Goal: Transaction & Acquisition: Book appointment/travel/reservation

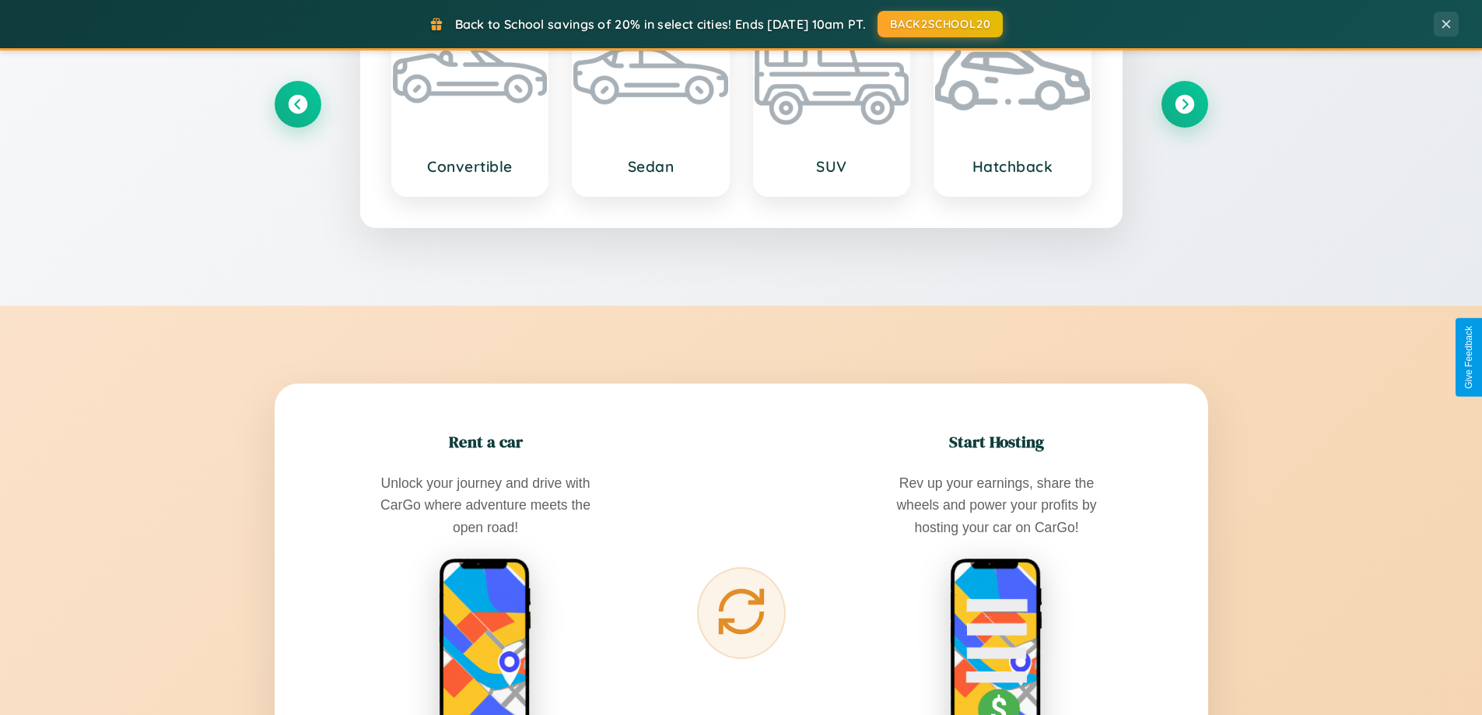
scroll to position [2499, 0]
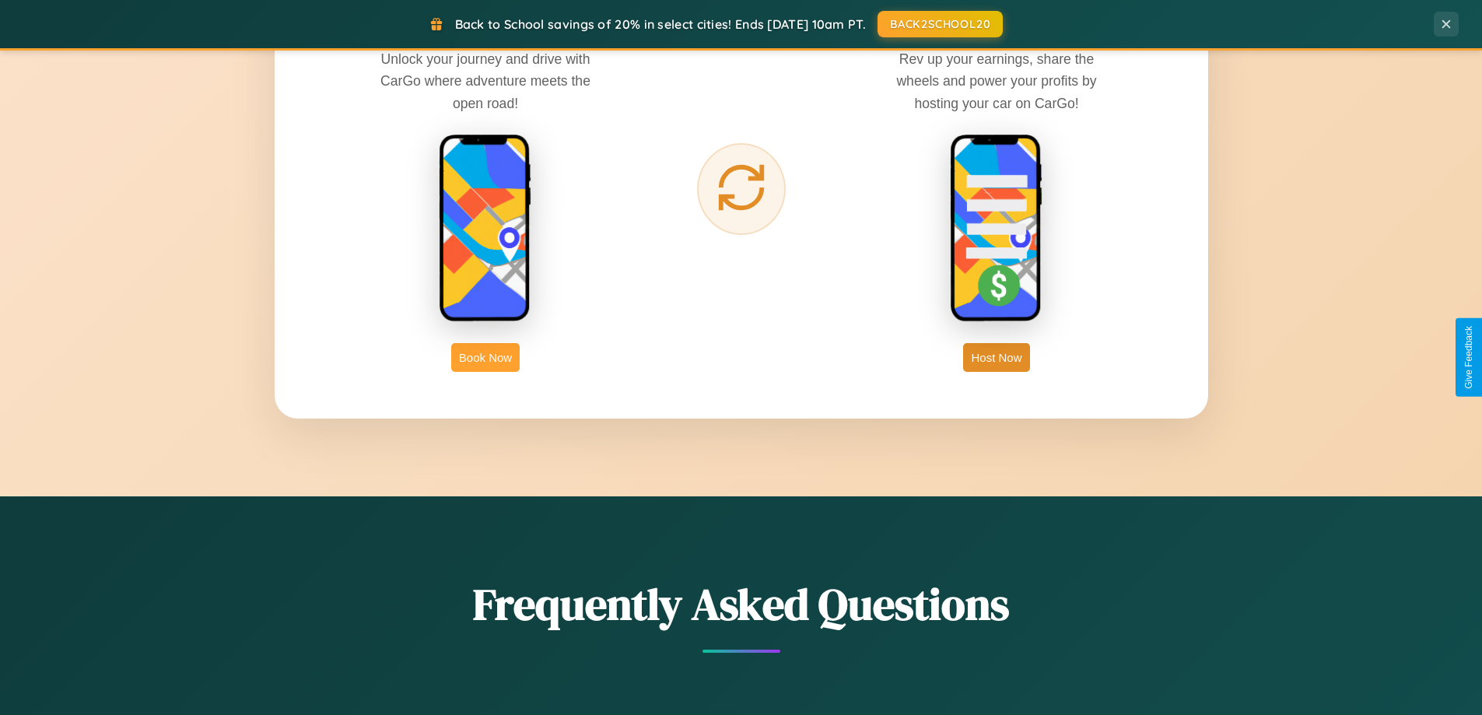
click at [485, 357] on button "Book Now" at bounding box center [485, 357] width 68 height 29
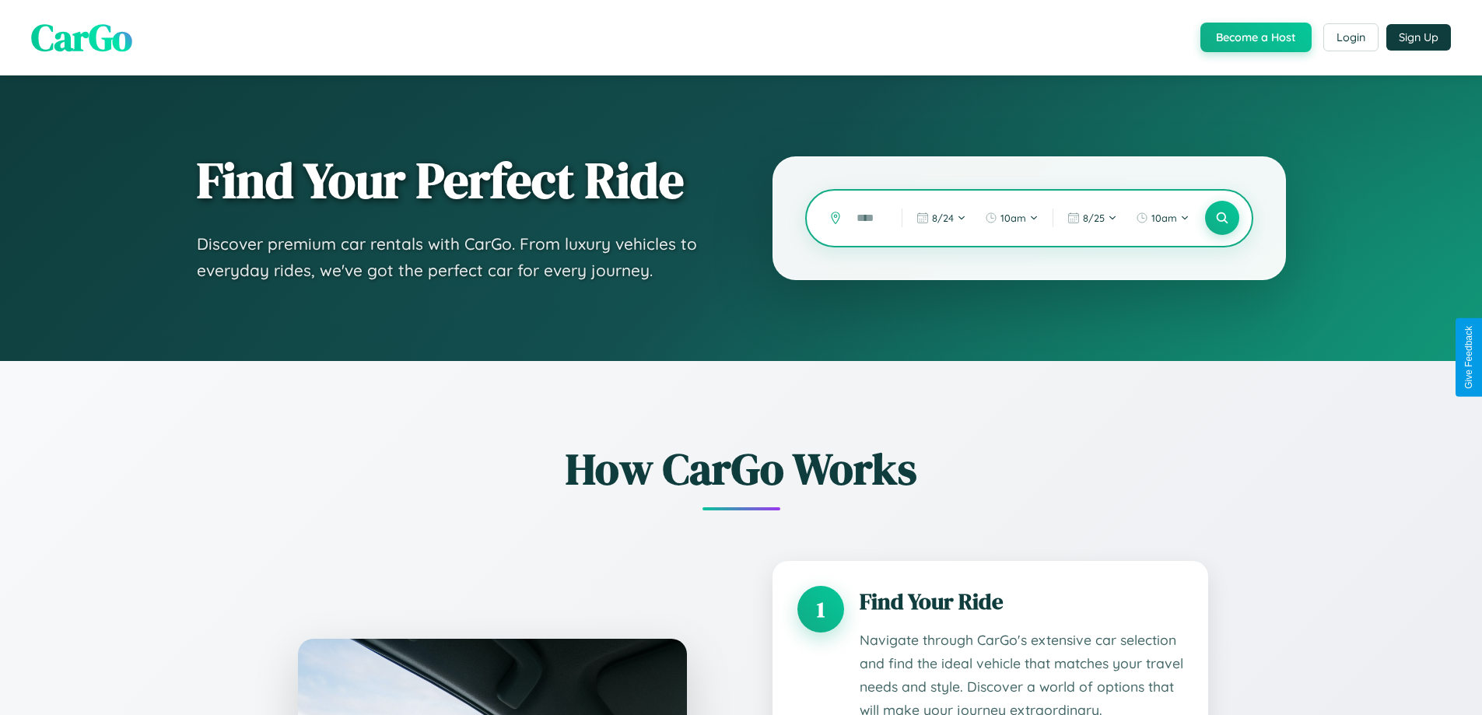
click at [867, 218] on input "text" at bounding box center [867, 218] width 37 height 27
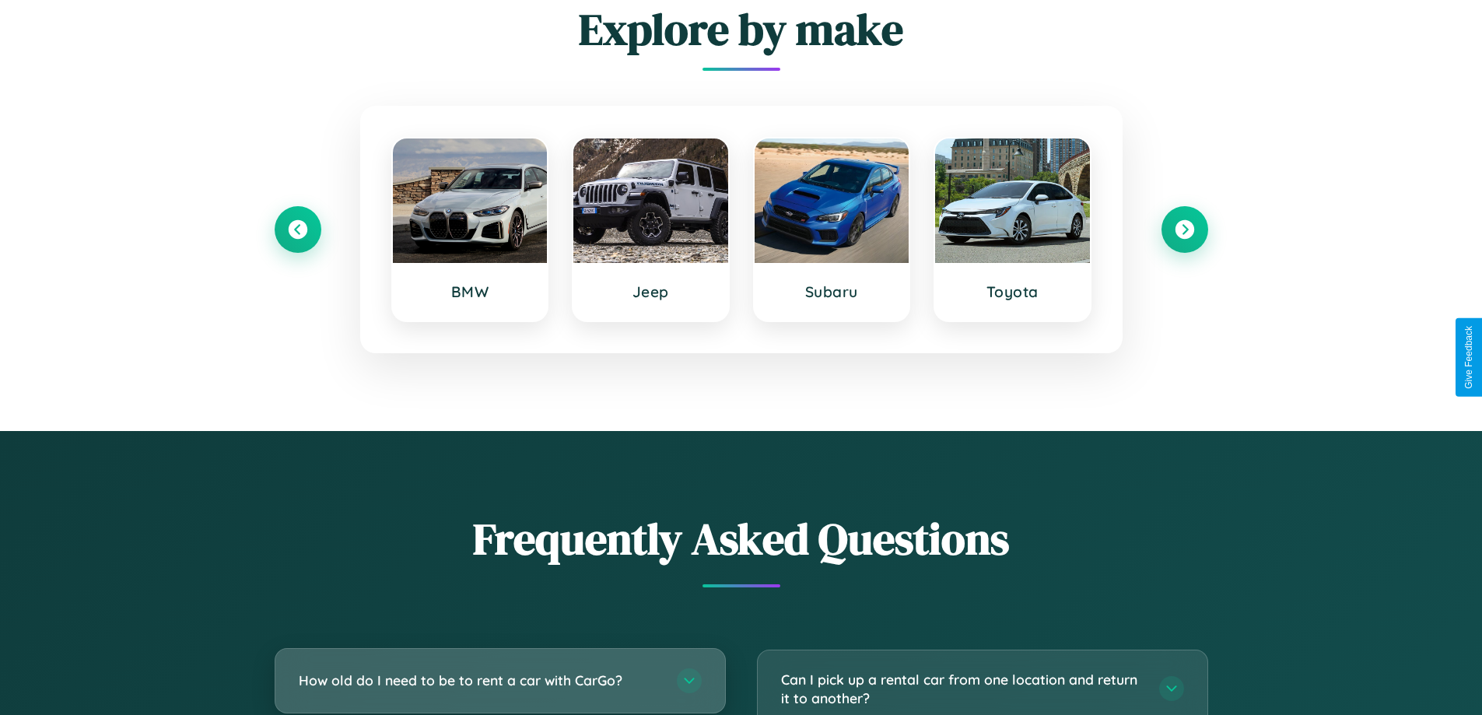
click at [499, 681] on h3 "How old do I need to be to rent a car with CarGo?" at bounding box center [480, 679] width 362 height 19
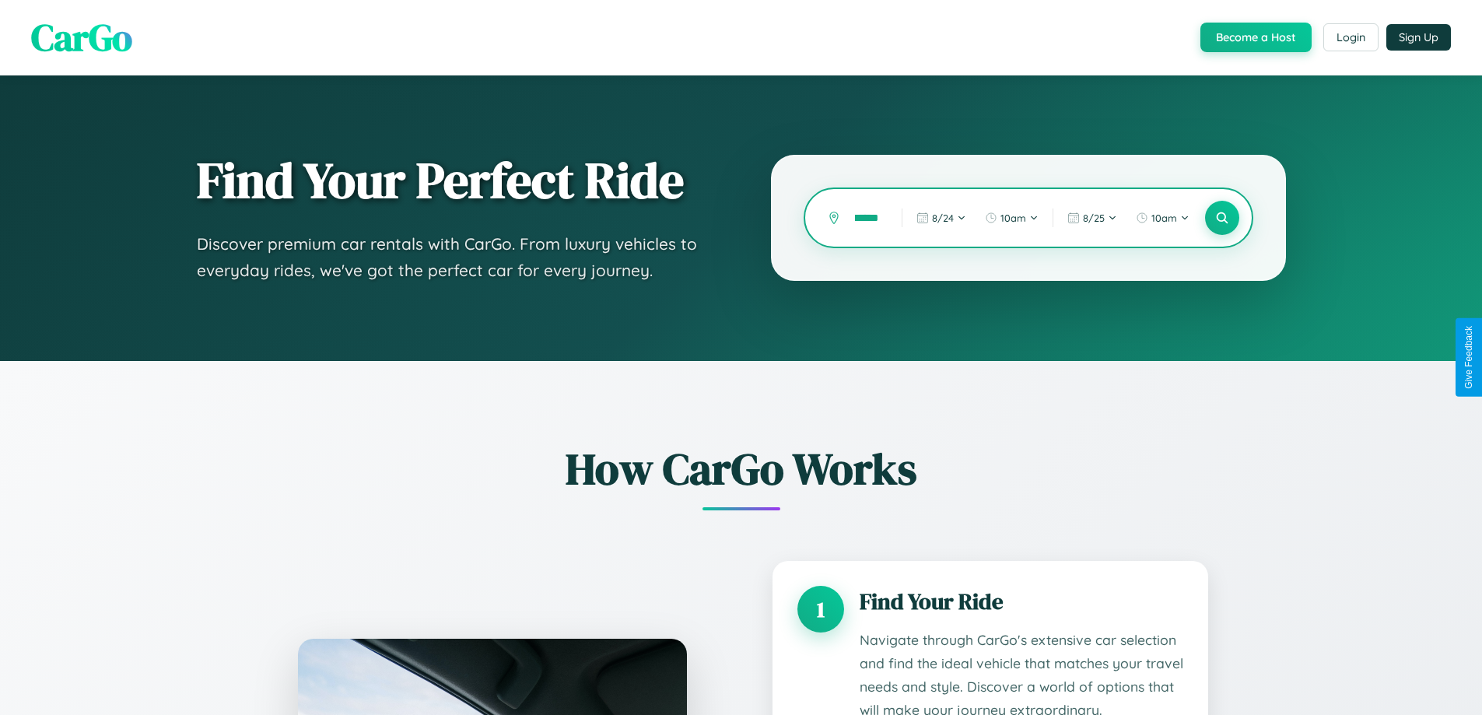
scroll to position [0, 12]
type input "******"
click at [1221, 218] on icon at bounding box center [1221, 218] width 15 height 15
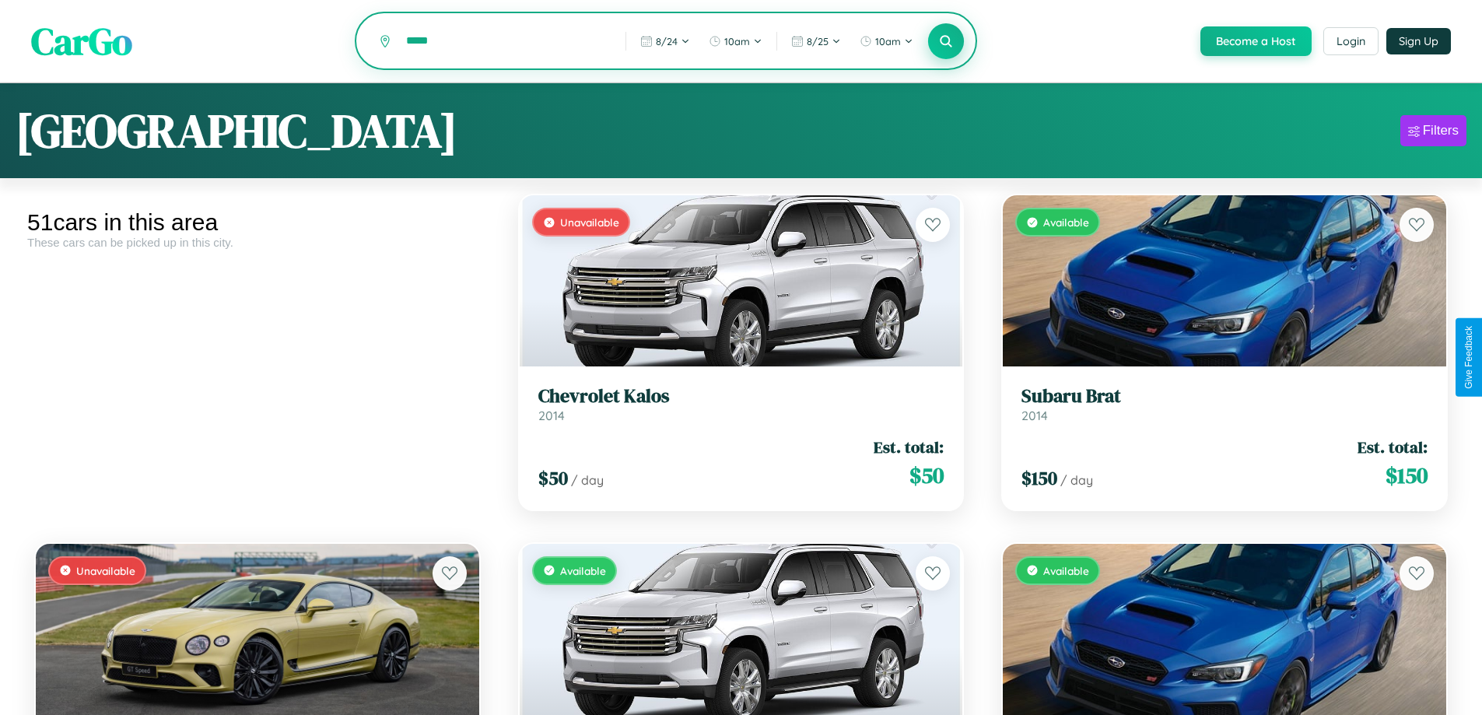
type input "*****"
click at [945, 42] on icon at bounding box center [946, 40] width 15 height 15
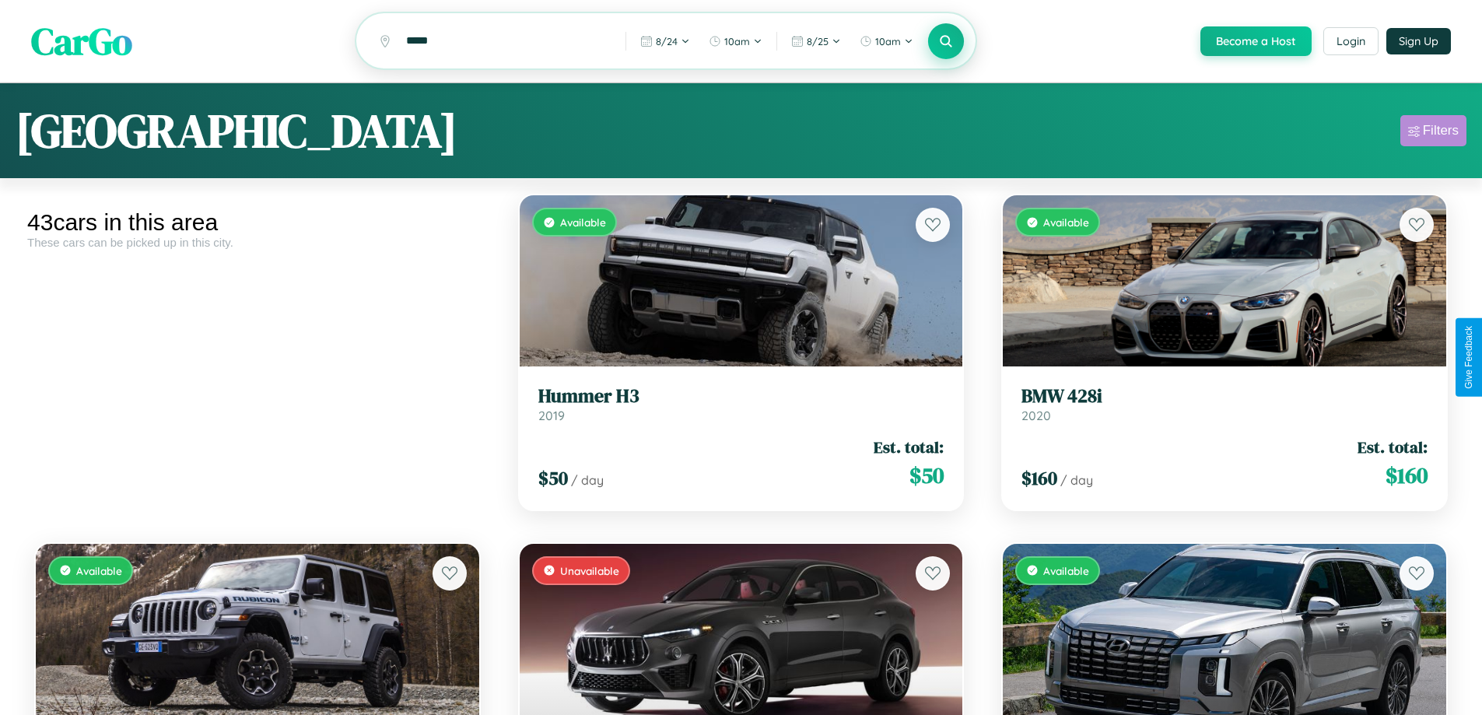
click at [1433, 133] on div "Filters" at bounding box center [1441, 131] width 36 height 16
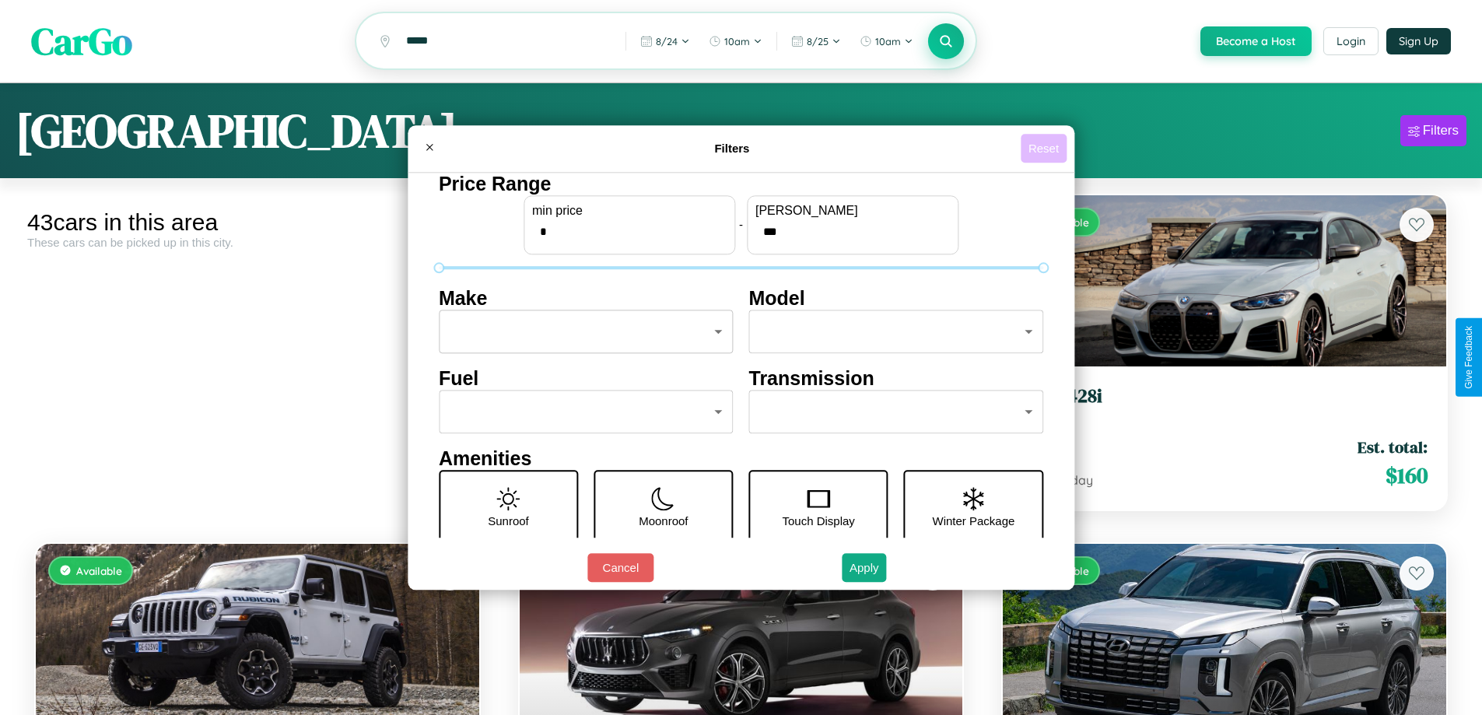
click at [1045, 148] on button "Reset" at bounding box center [1043, 148] width 46 height 29
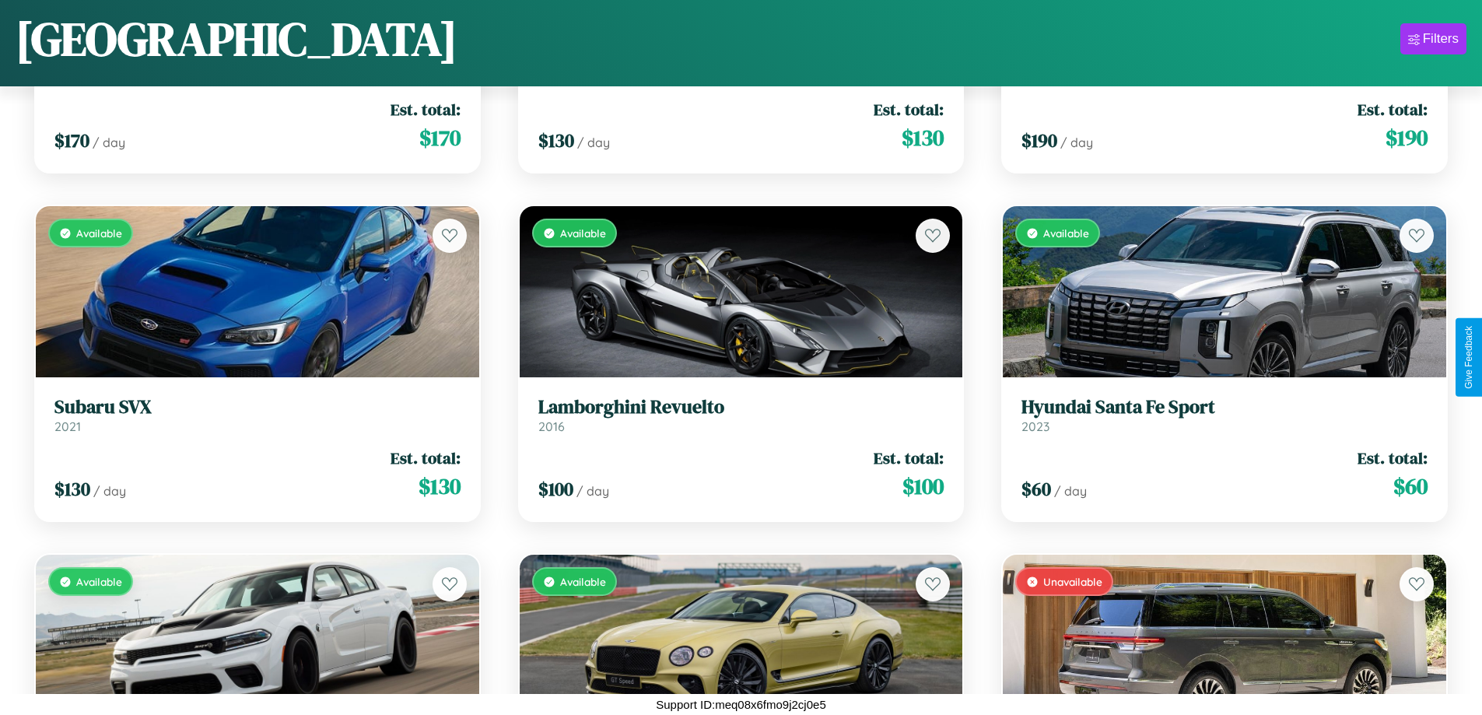
scroll to position [3353, 0]
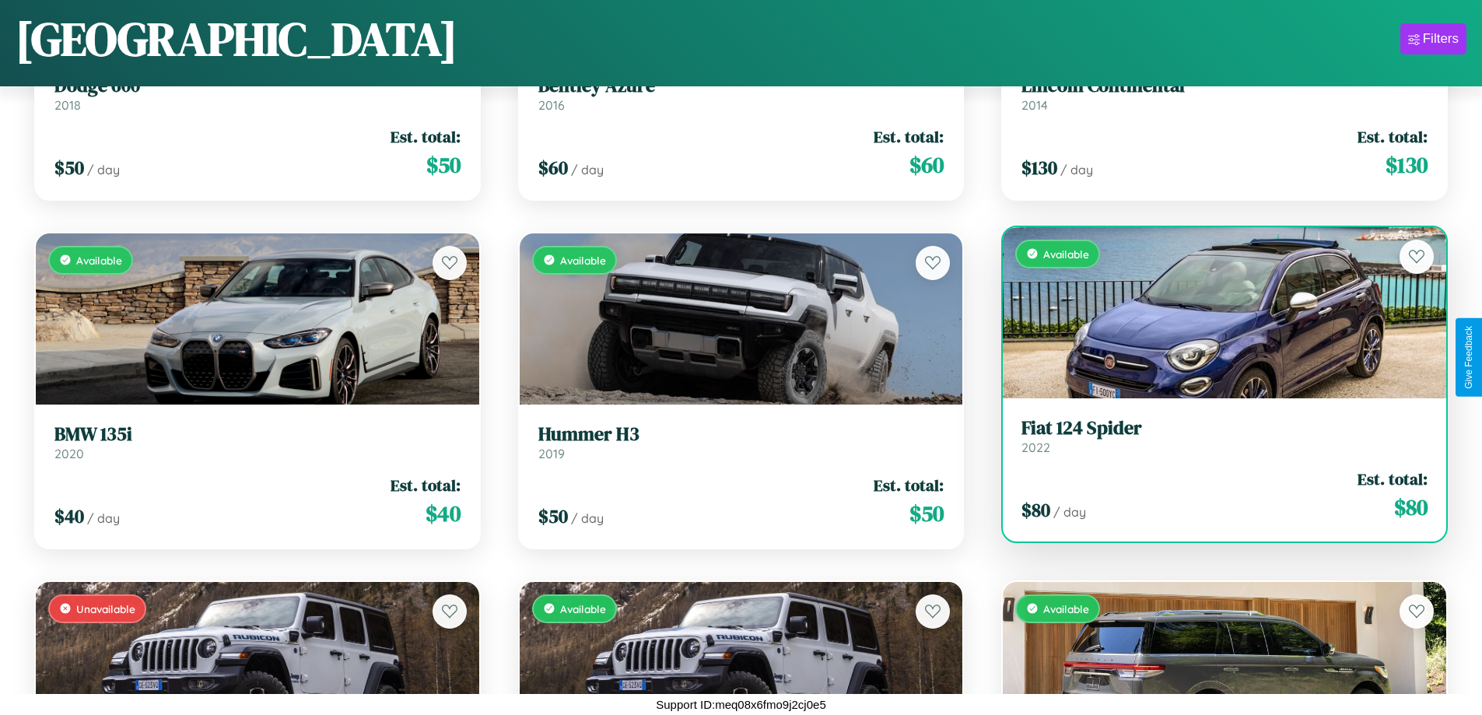
click at [1214, 436] on h3 "Fiat 124 Spider" at bounding box center [1224, 428] width 406 height 23
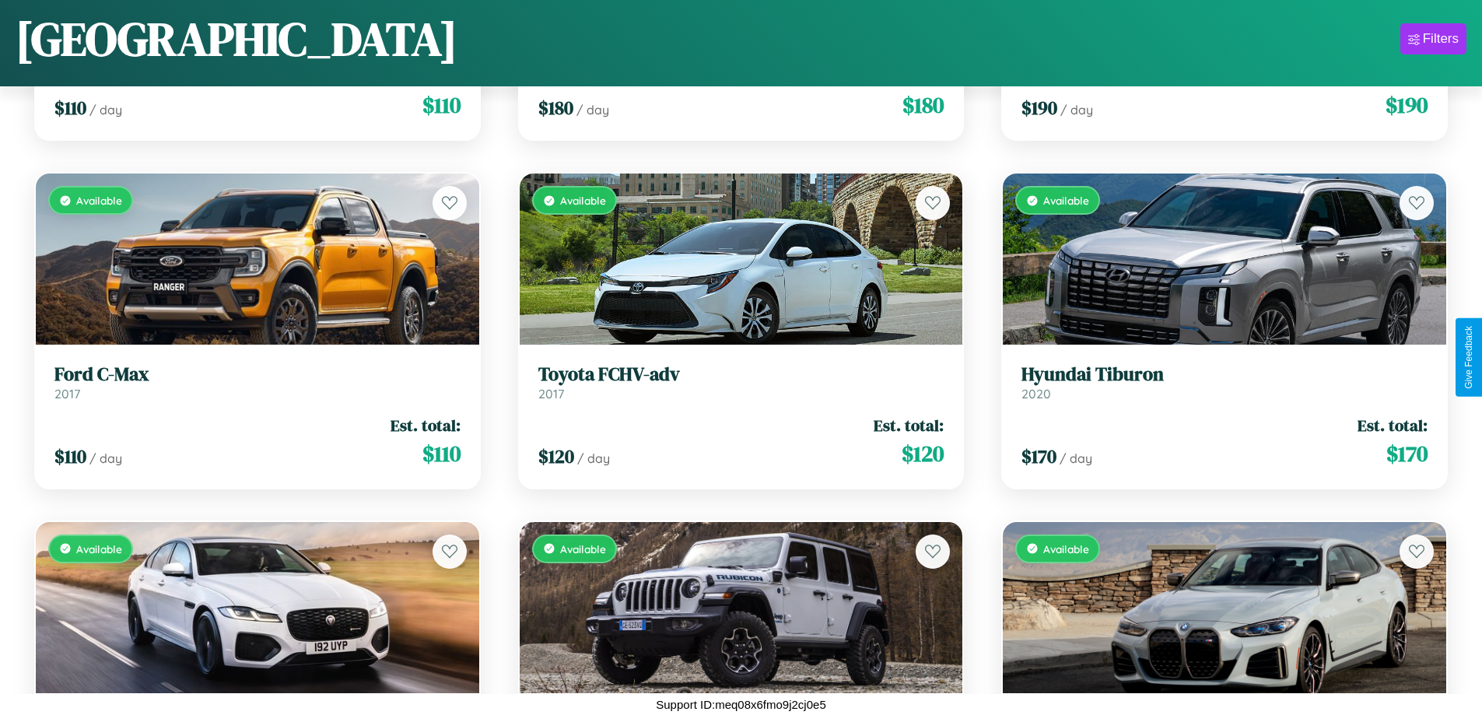
scroll to position [1264, 0]
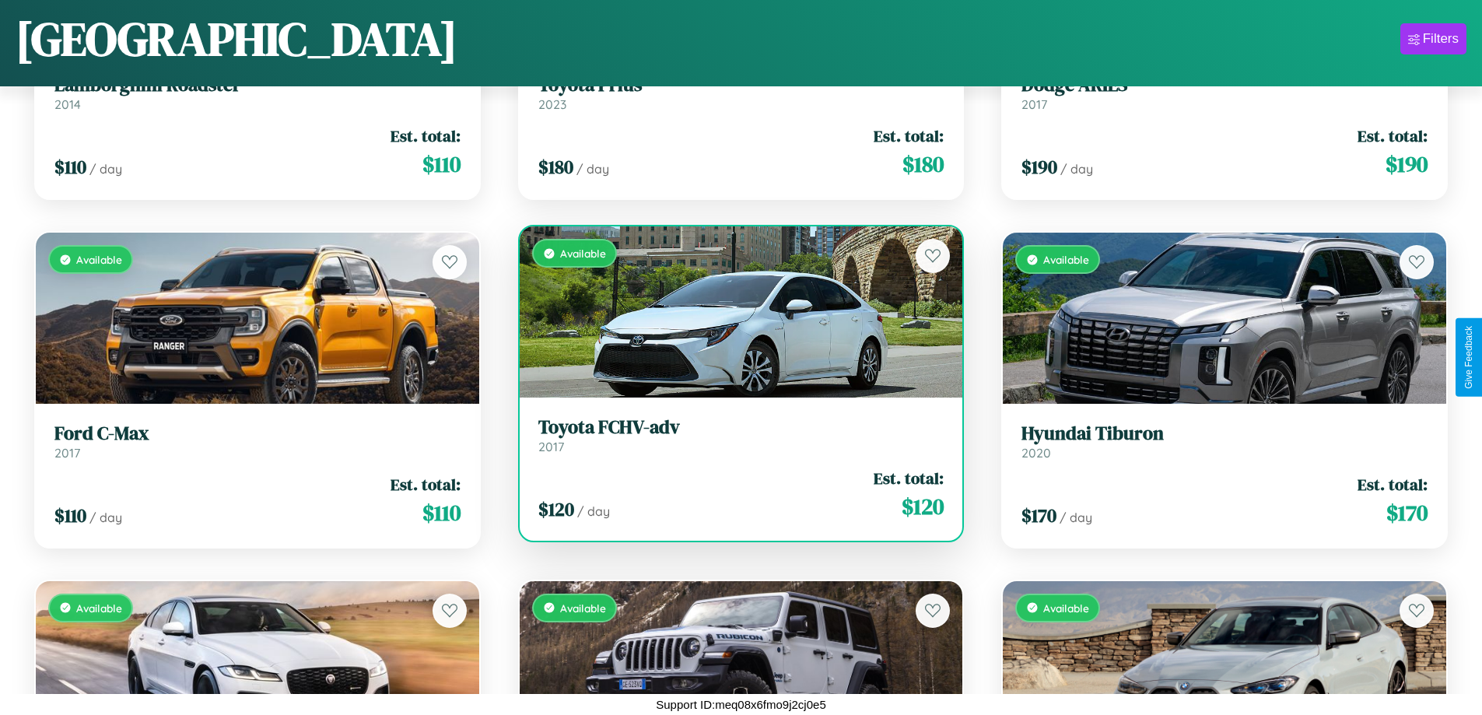
click at [734, 435] on h3 "Toyota FCHV-adv" at bounding box center [741, 427] width 406 height 23
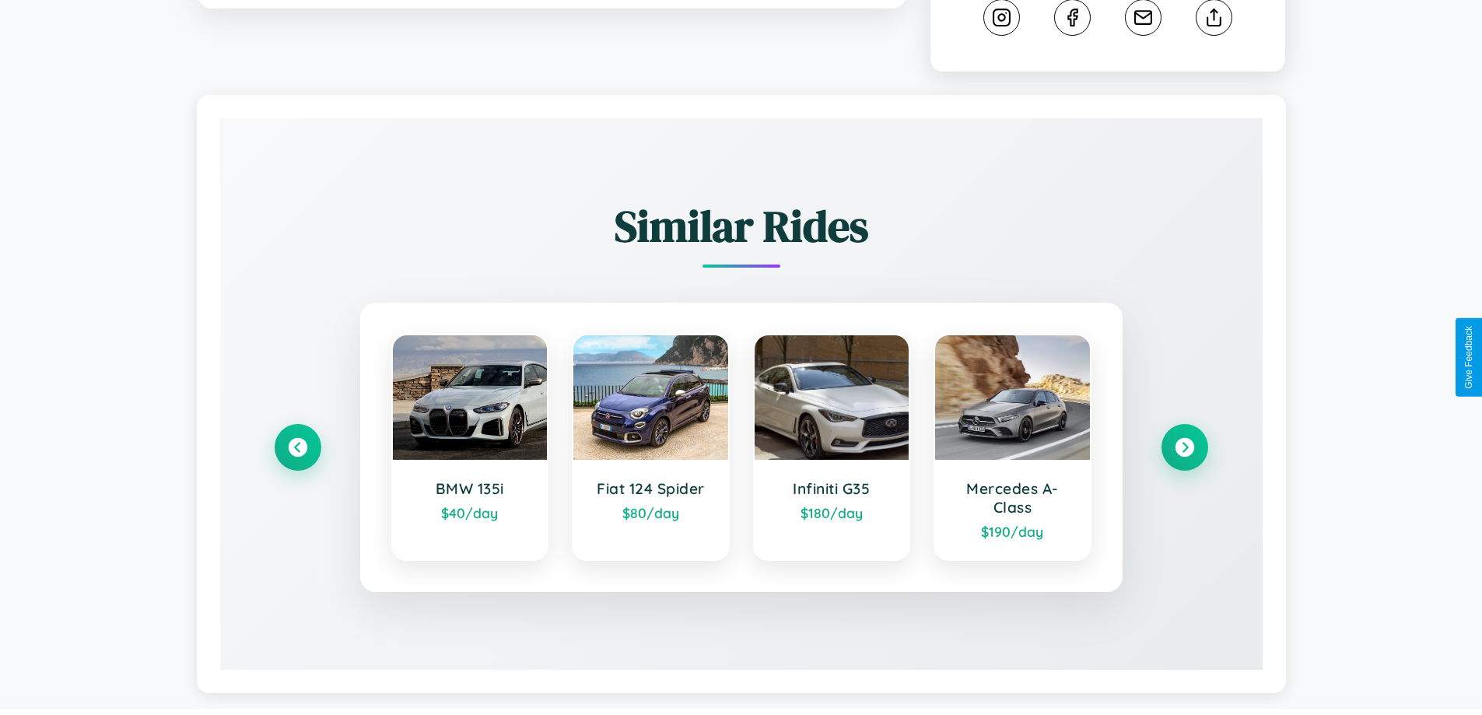
scroll to position [866, 0]
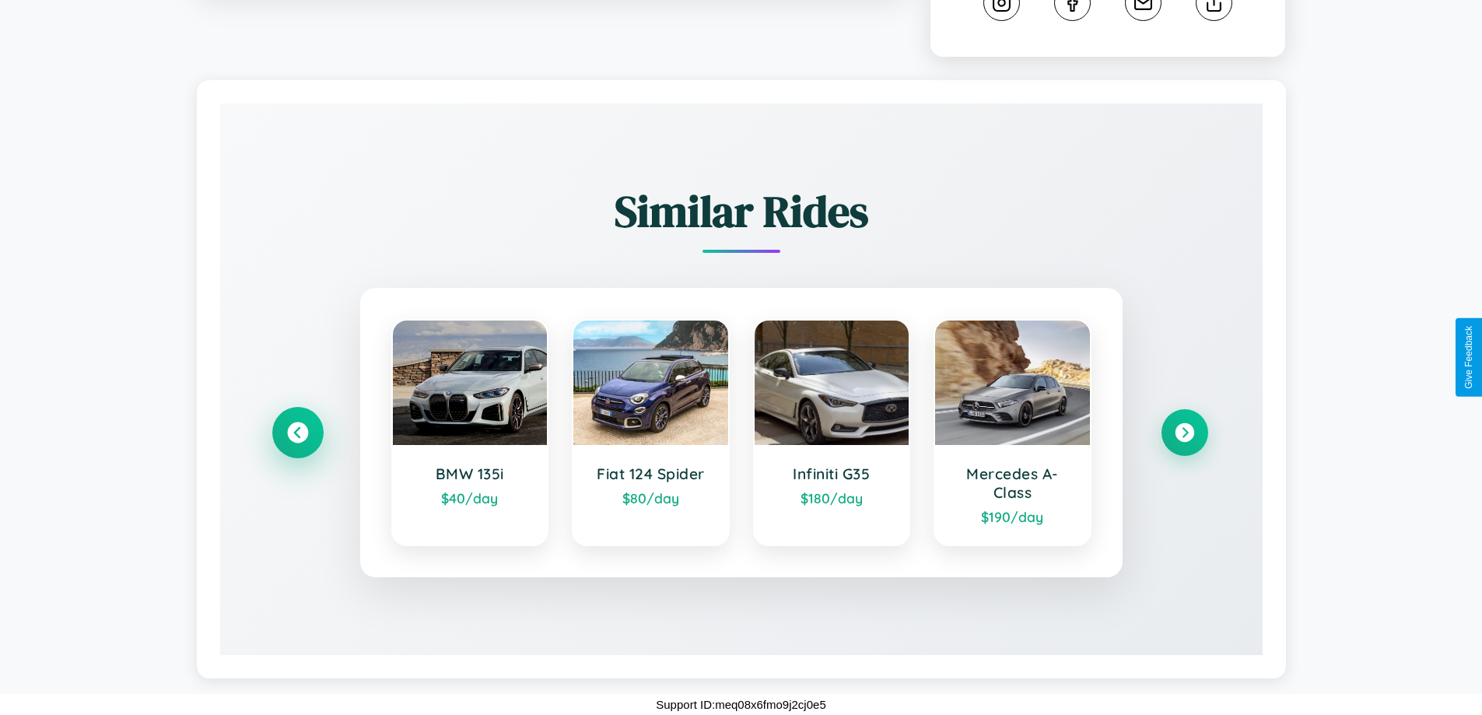
click at [297, 432] on icon at bounding box center [297, 432] width 21 height 21
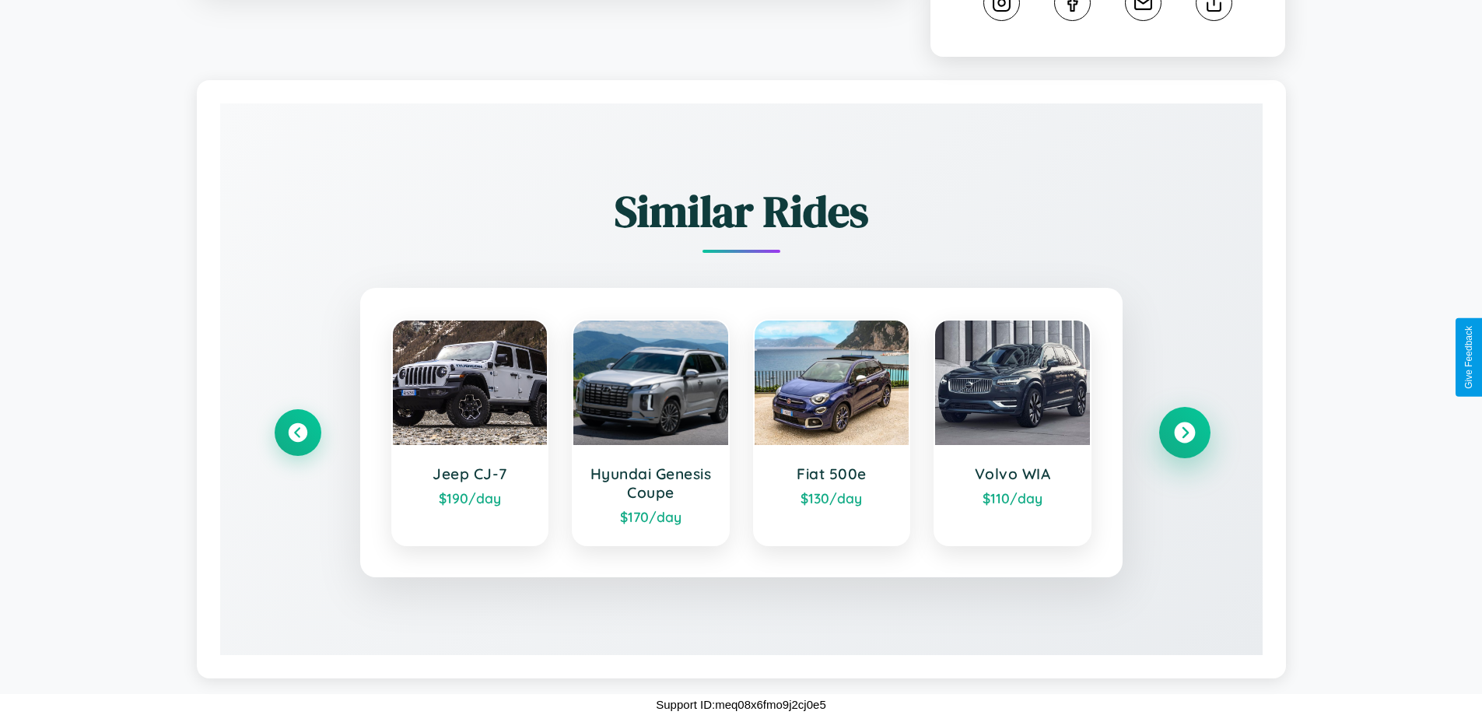
click at [1184, 432] on icon at bounding box center [1184, 432] width 21 height 21
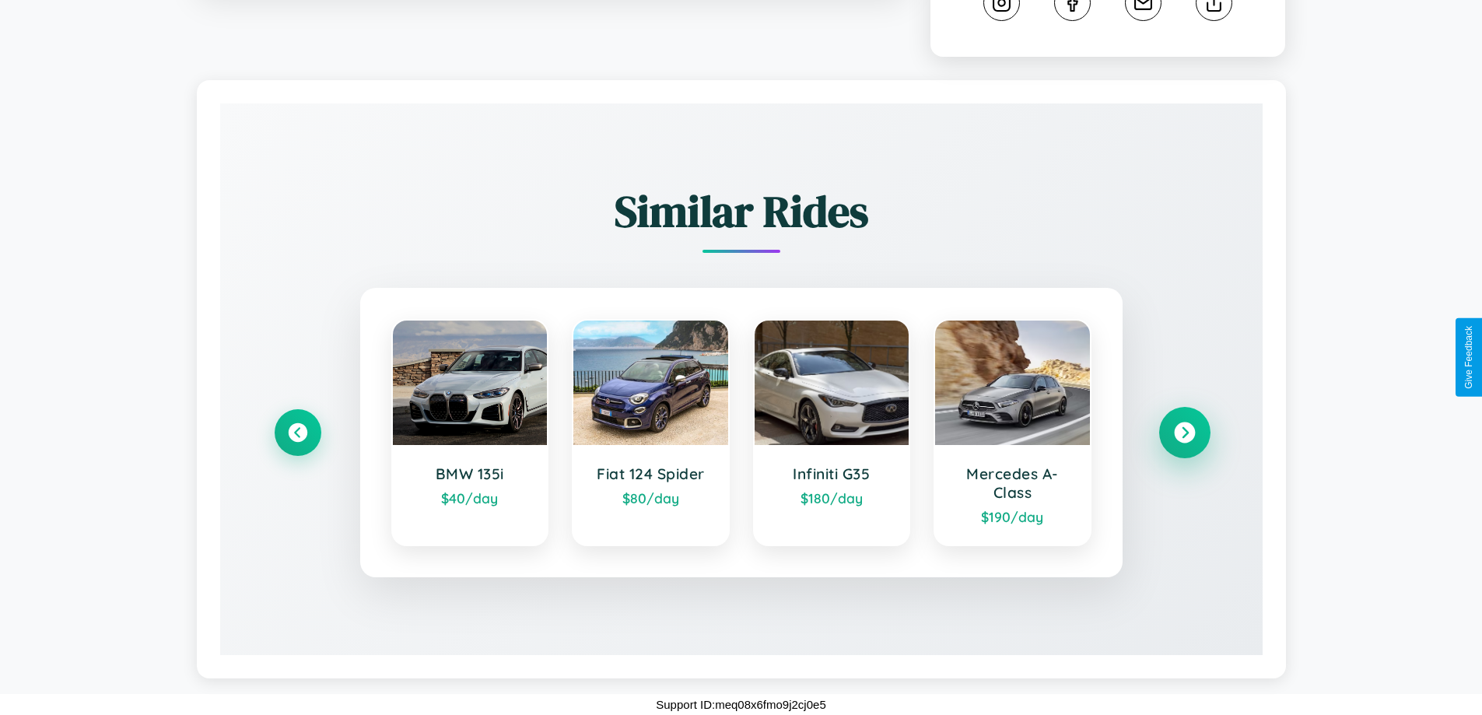
click at [1184, 432] on icon at bounding box center [1184, 432] width 21 height 21
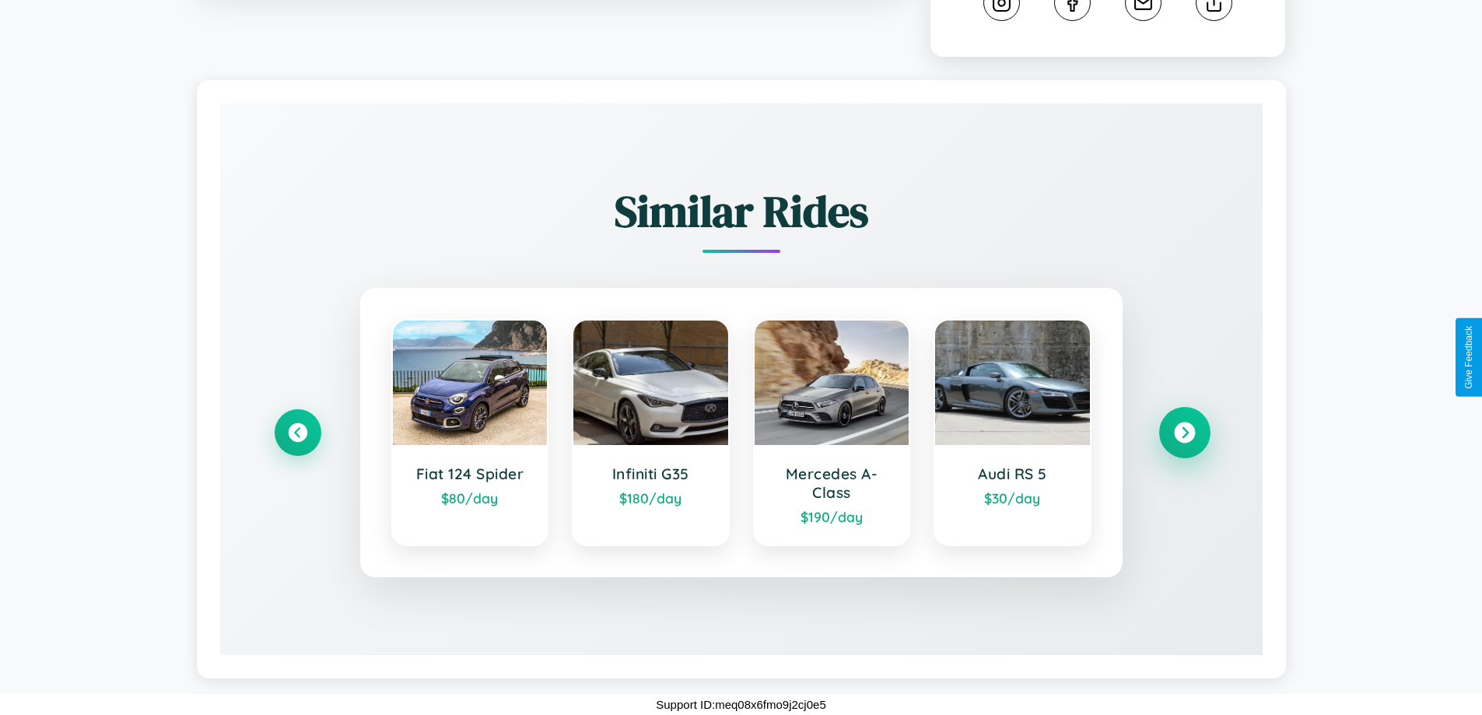
click at [1184, 432] on icon at bounding box center [1184, 432] width 21 height 21
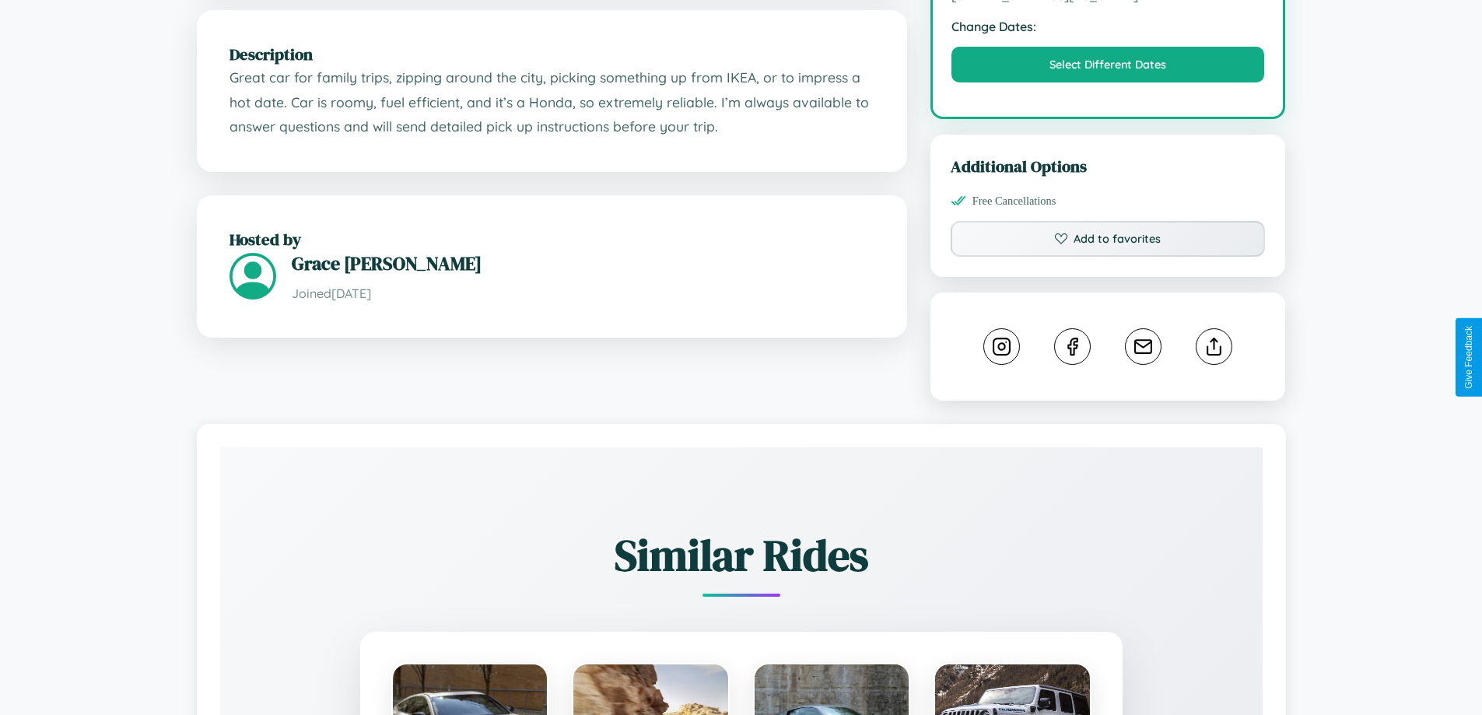
scroll to position [511, 0]
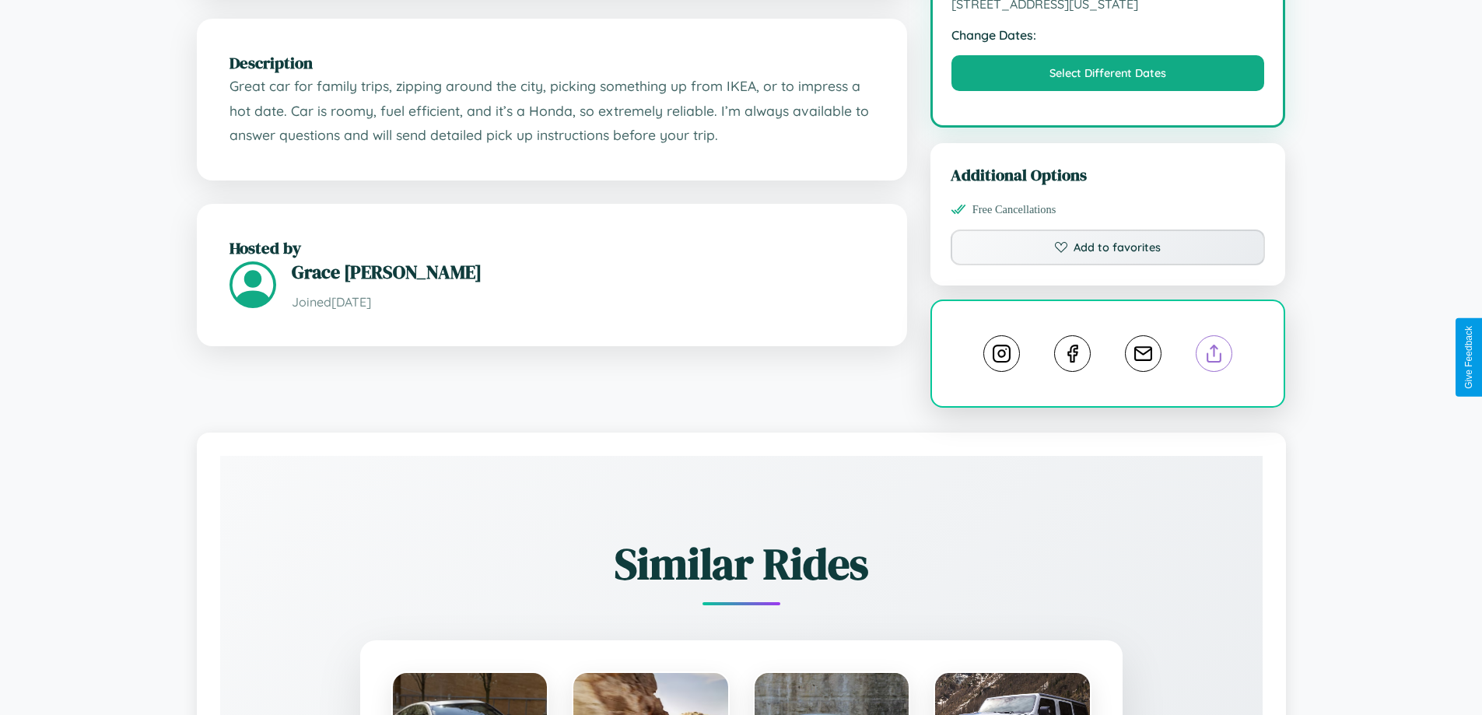
click at [1214, 356] on line at bounding box center [1214, 350] width 0 height 11
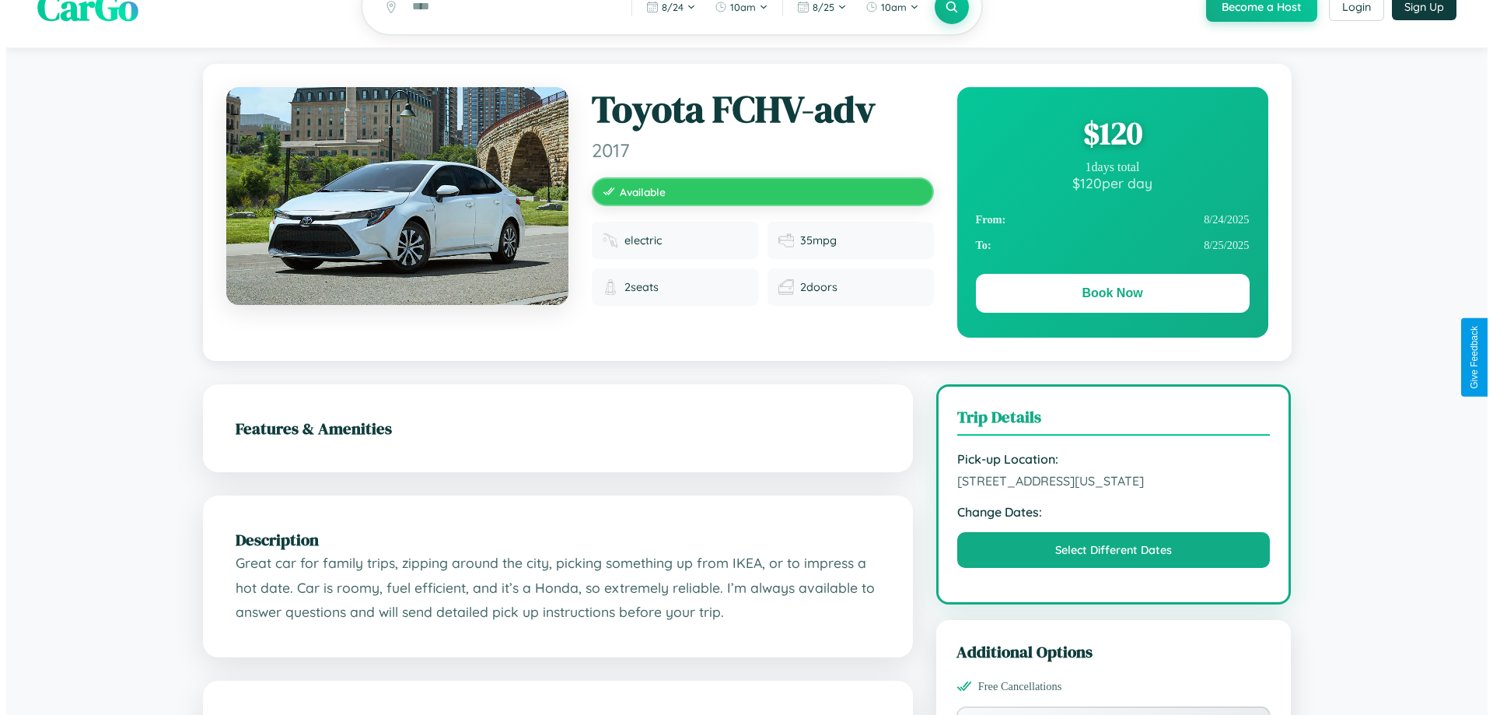
scroll to position [0, 0]
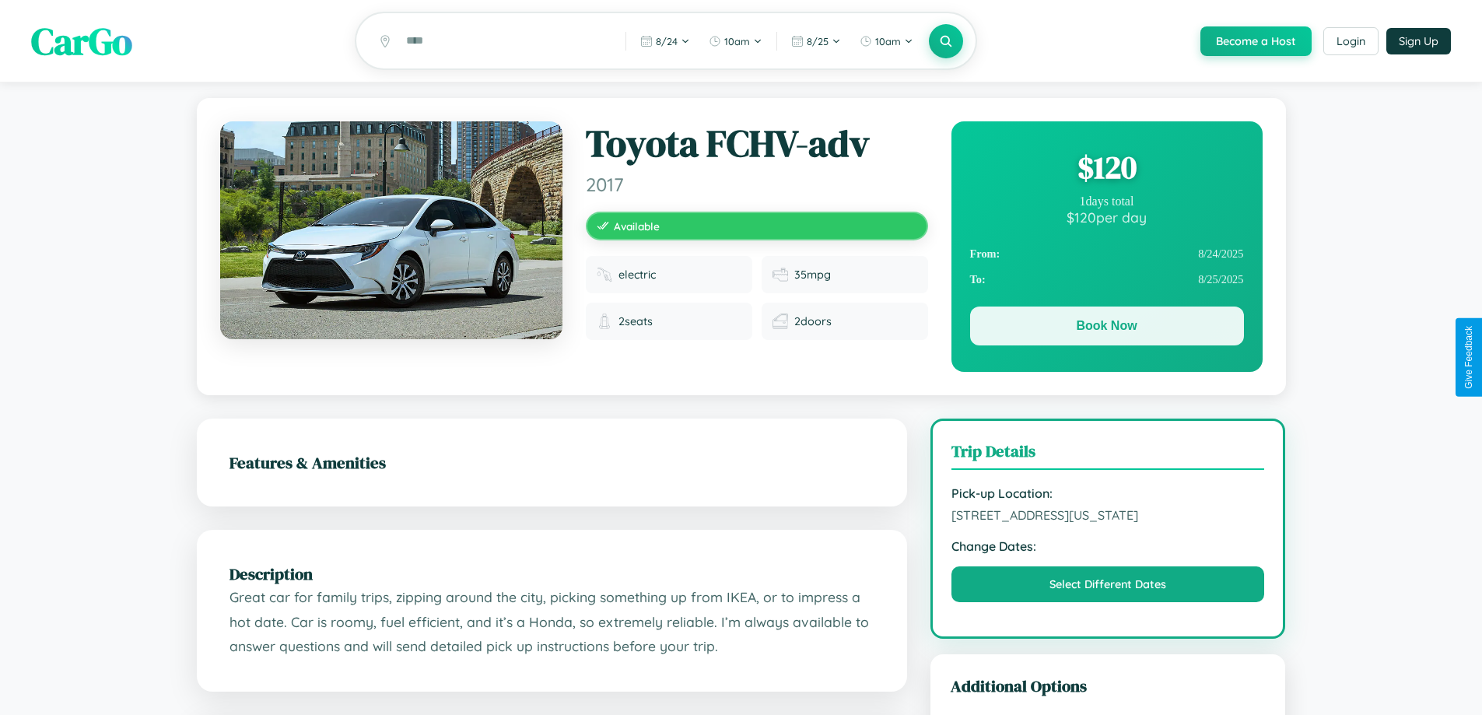
click at [1106, 328] on button "Book Now" at bounding box center [1107, 325] width 274 height 39
